Goal: Transaction & Acquisition: Book appointment/travel/reservation

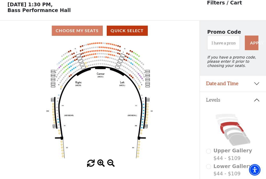
scroll to position [24, 0]
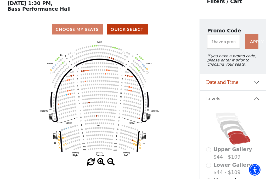
scroll to position [24, 0]
